Goal: Check status

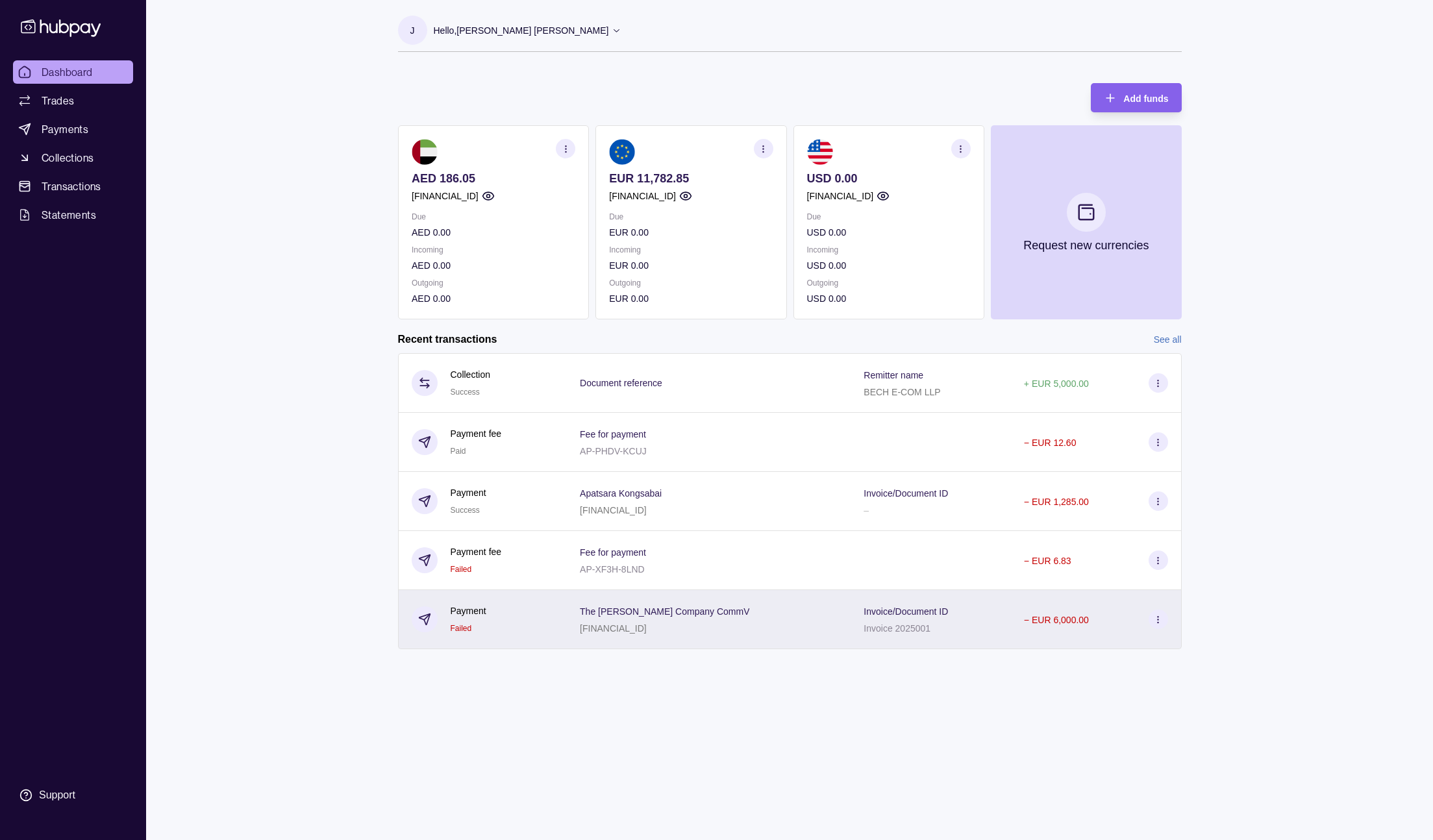
click at [976, 606] on div "Invoice/Document ID Invoice 2025001" at bounding box center [931, 619] width 134 height 32
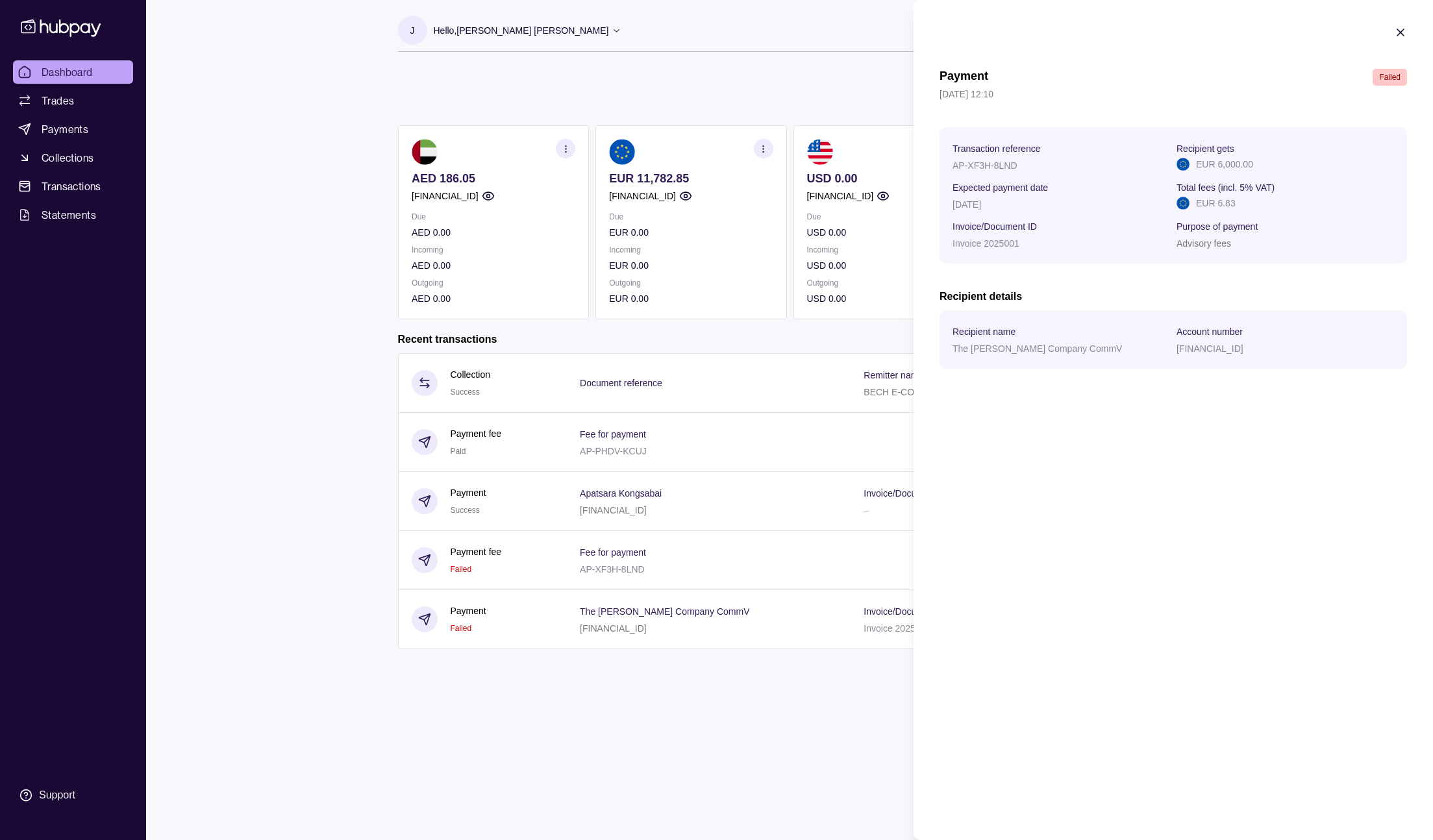
click at [1401, 32] on icon "button" at bounding box center [1400, 32] width 13 height 13
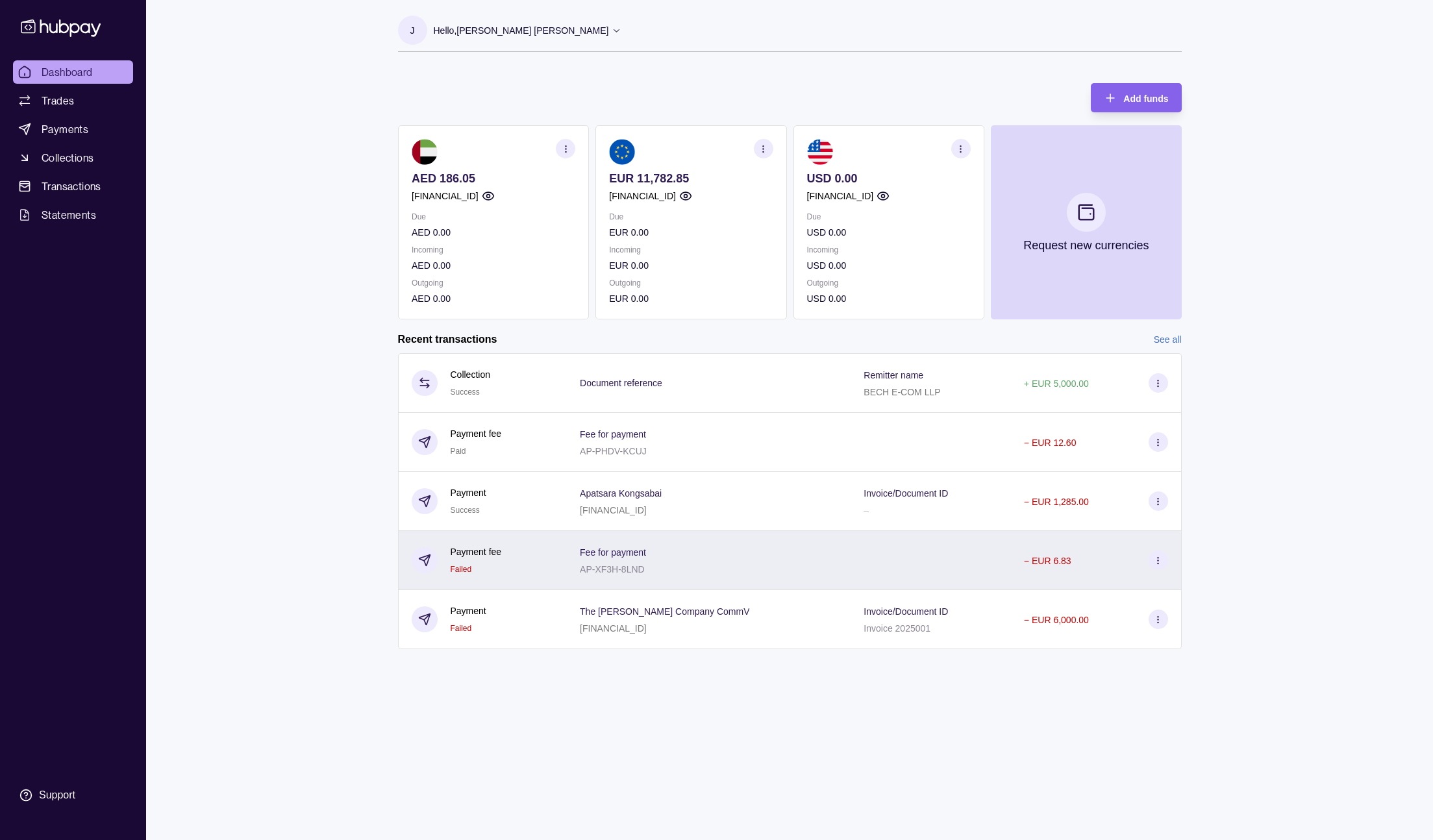
click at [1033, 570] on div "− EUR 6.83" at bounding box center [1096, 560] width 171 height 59
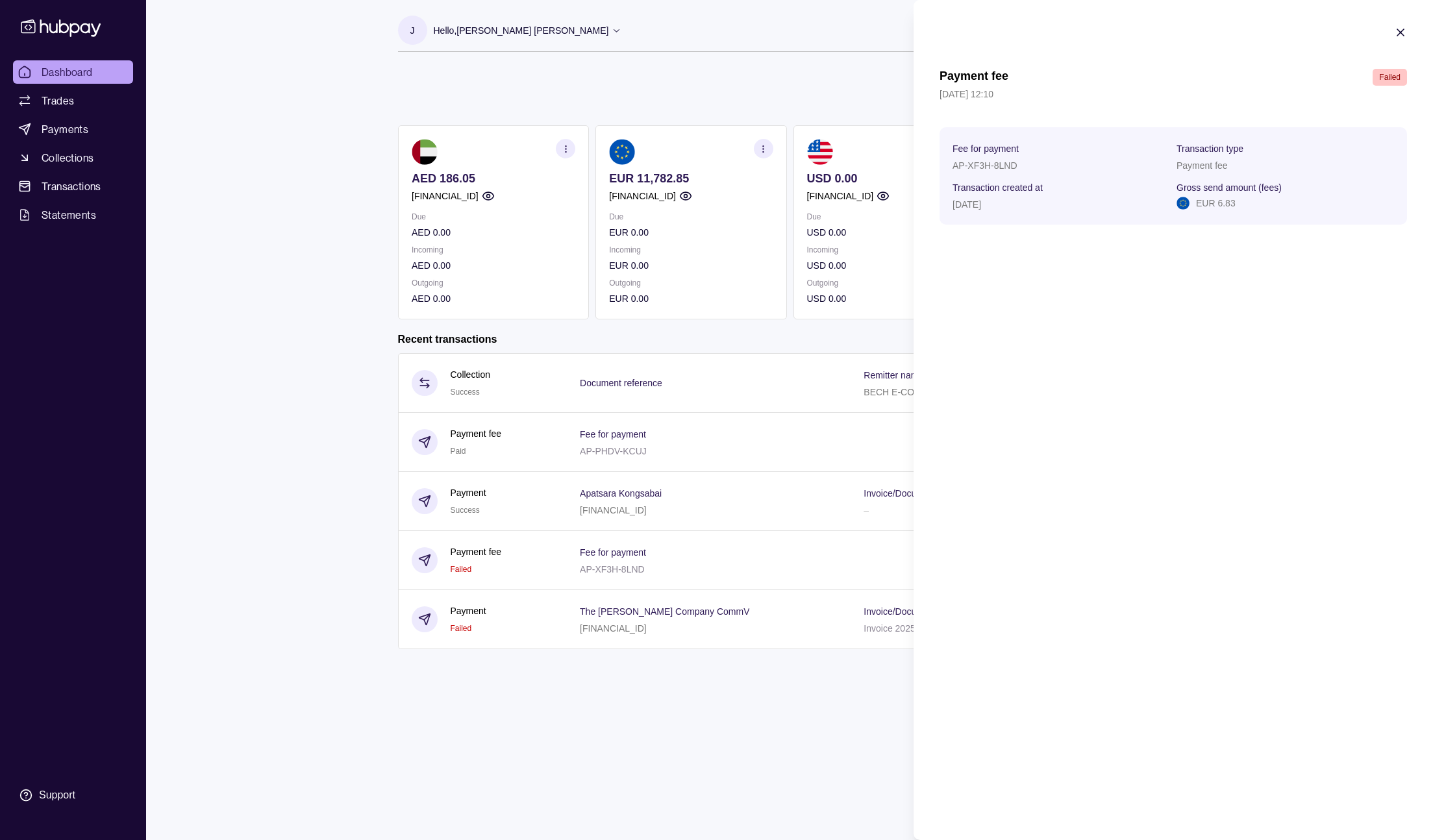
click at [1398, 19] on section "Payment fee Failed [DATE] 12:10 Fee for payment AP-XF3H-8LND Transaction type P…" at bounding box center [1173, 125] width 519 height 251
click at [1399, 28] on icon "button" at bounding box center [1400, 32] width 13 height 13
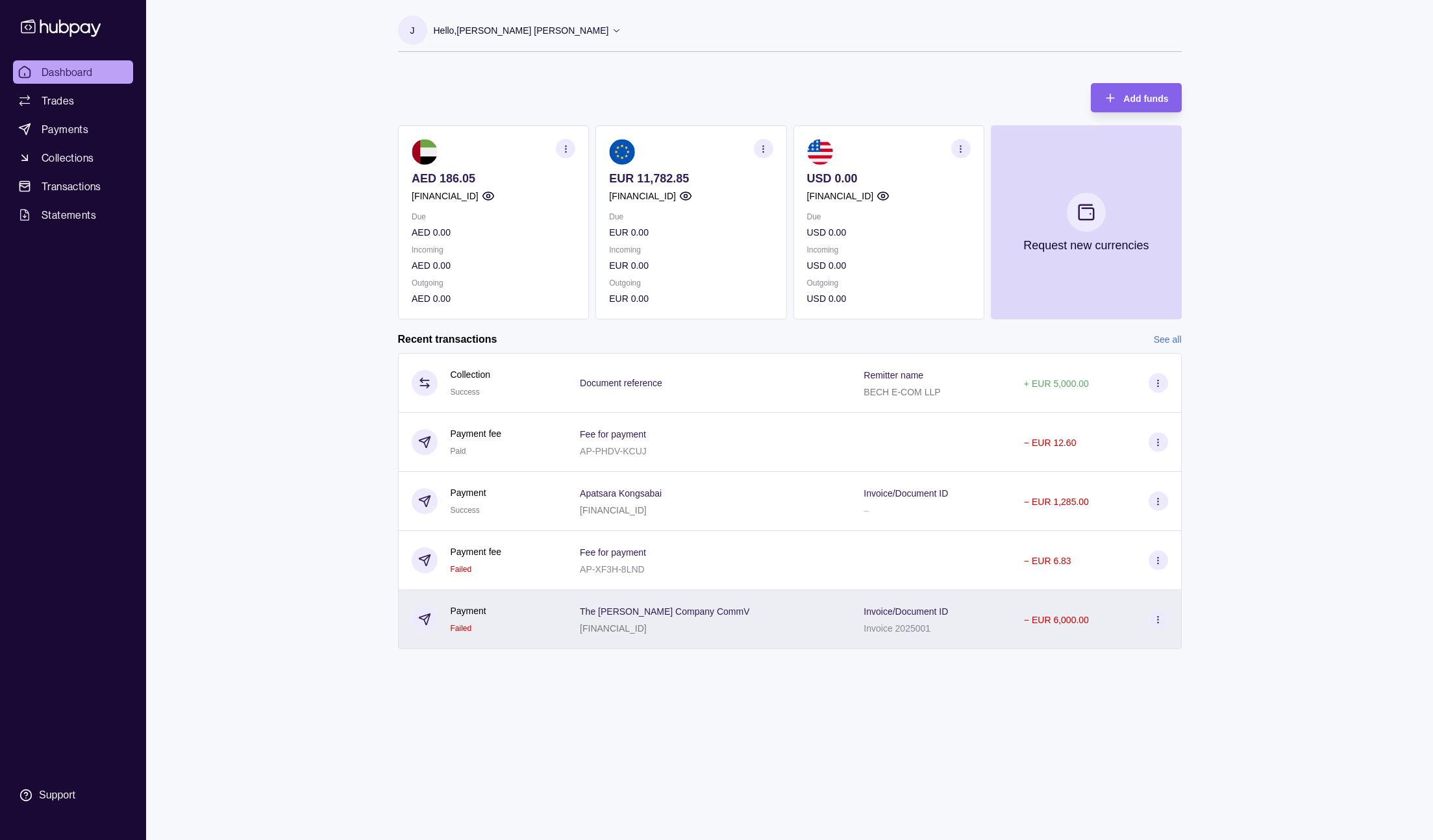
click at [1011, 608] on div "− EUR 6,000.00" at bounding box center [1096, 619] width 171 height 59
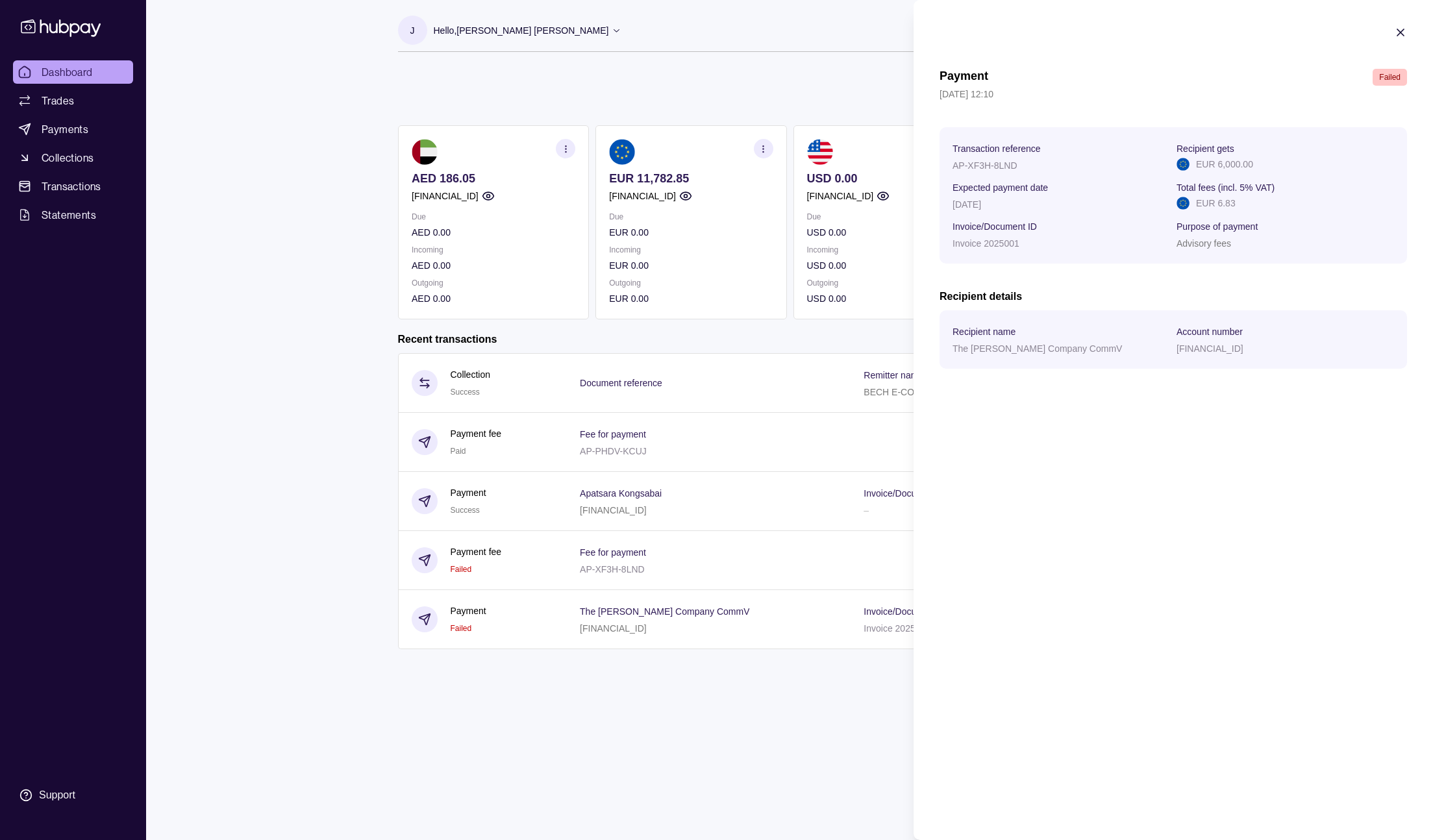
click at [1388, 73] on span "Failed" at bounding box center [1390, 77] width 22 height 9
click at [1388, 78] on span "Failed" at bounding box center [1390, 77] width 22 height 9
click at [1401, 31] on icon "button" at bounding box center [1400, 32] width 6 height 6
